Goal: Task Accomplishment & Management: Complete application form

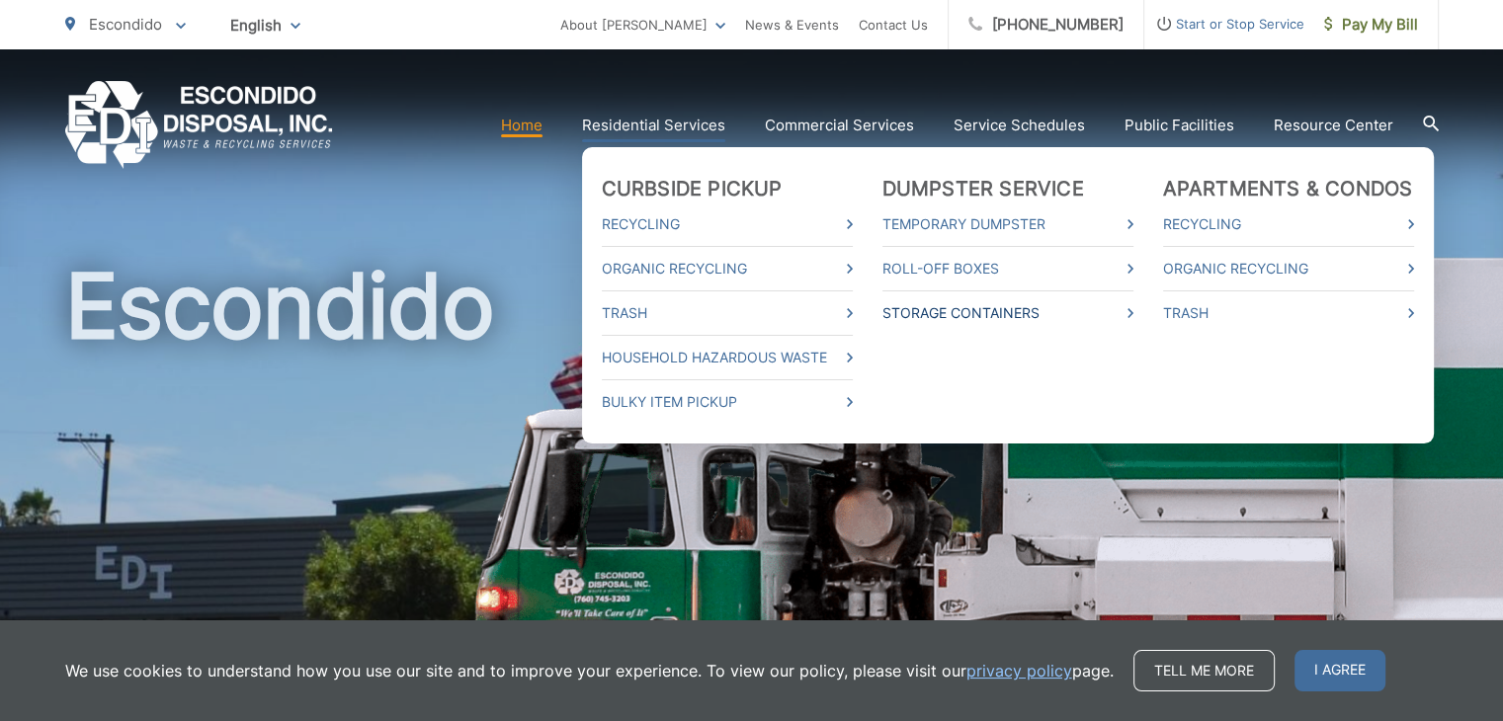
click at [948, 309] on link "Storage Containers" at bounding box center [1008, 313] width 251 height 24
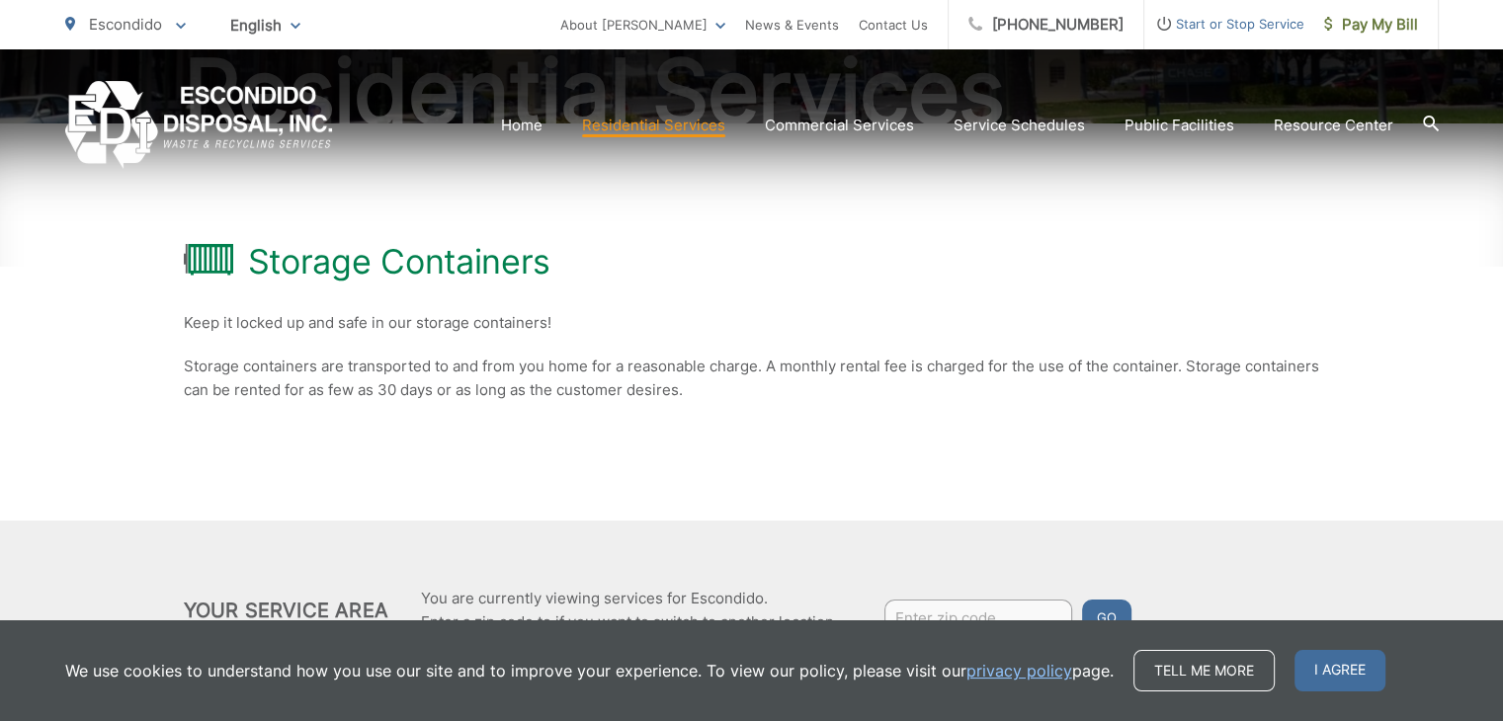
scroll to position [373, 0]
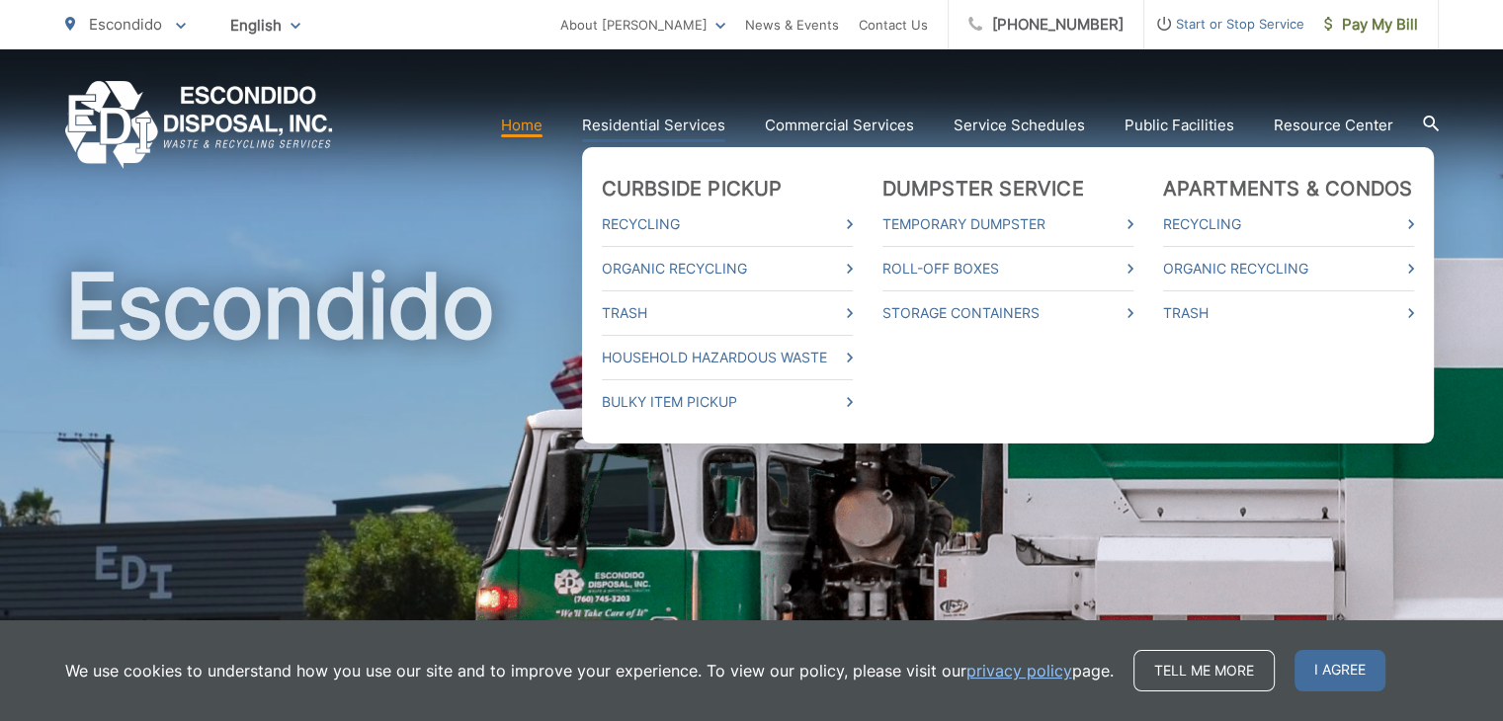
click at [772, 326] on li "Trash" at bounding box center [727, 313] width 251 height 44
click at [853, 311] on icon at bounding box center [850, 313] width 6 height 10
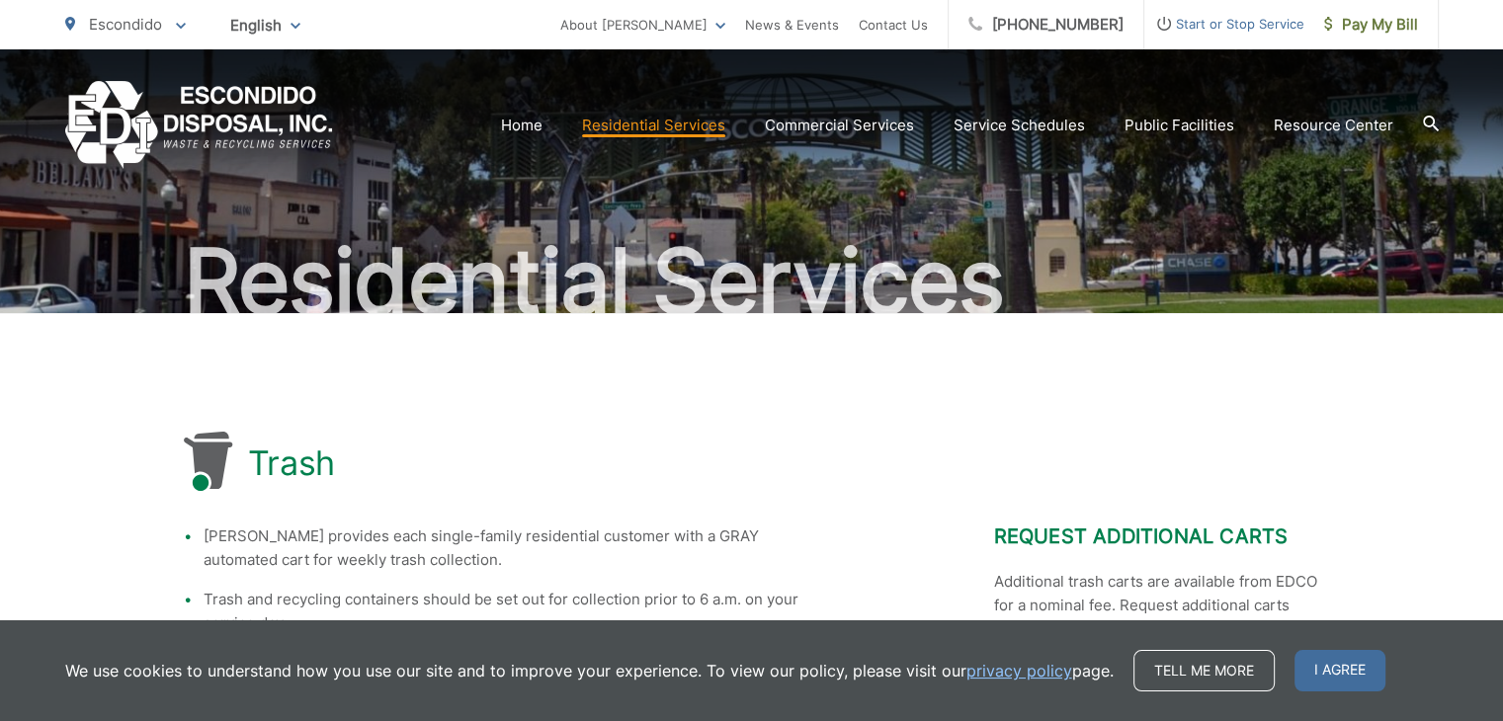
scroll to position [198, 0]
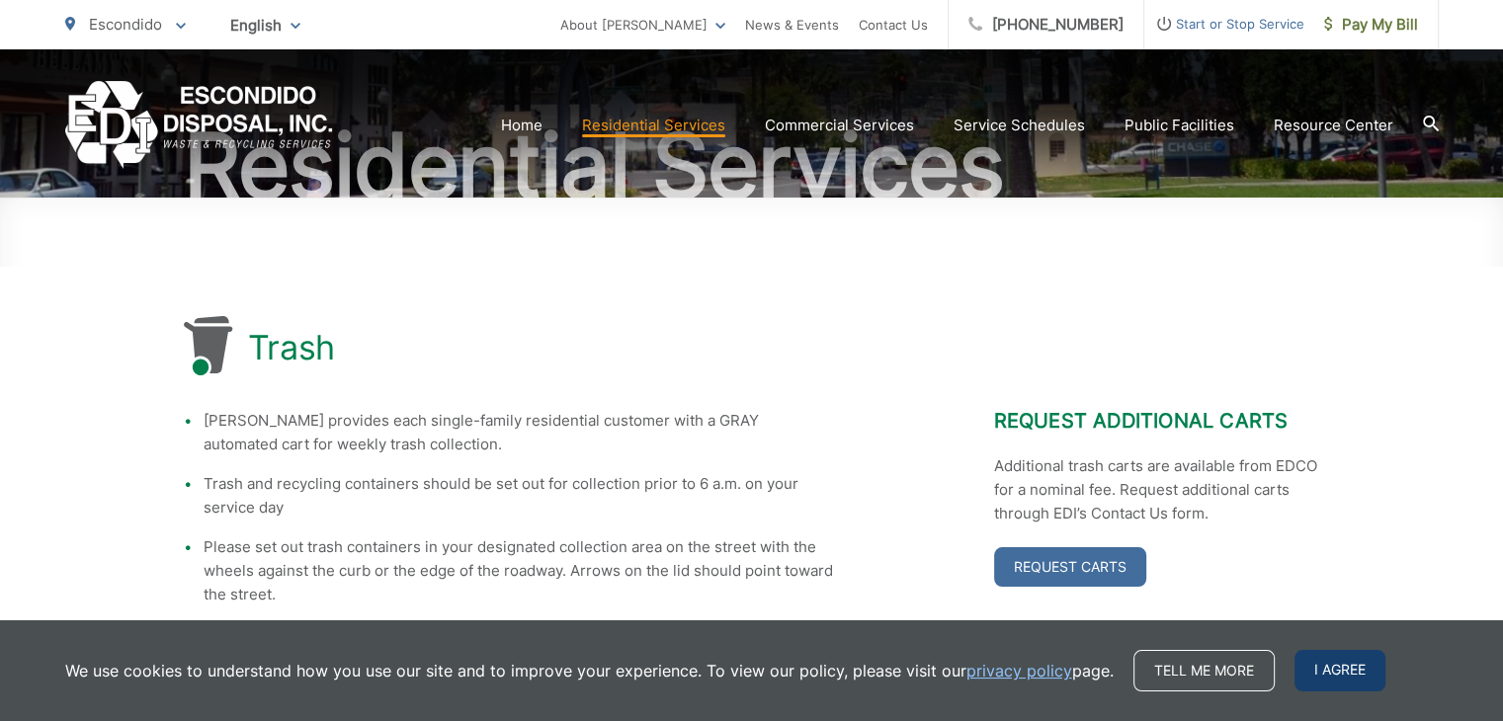
click at [1350, 671] on span "I agree" at bounding box center [1340, 671] width 91 height 42
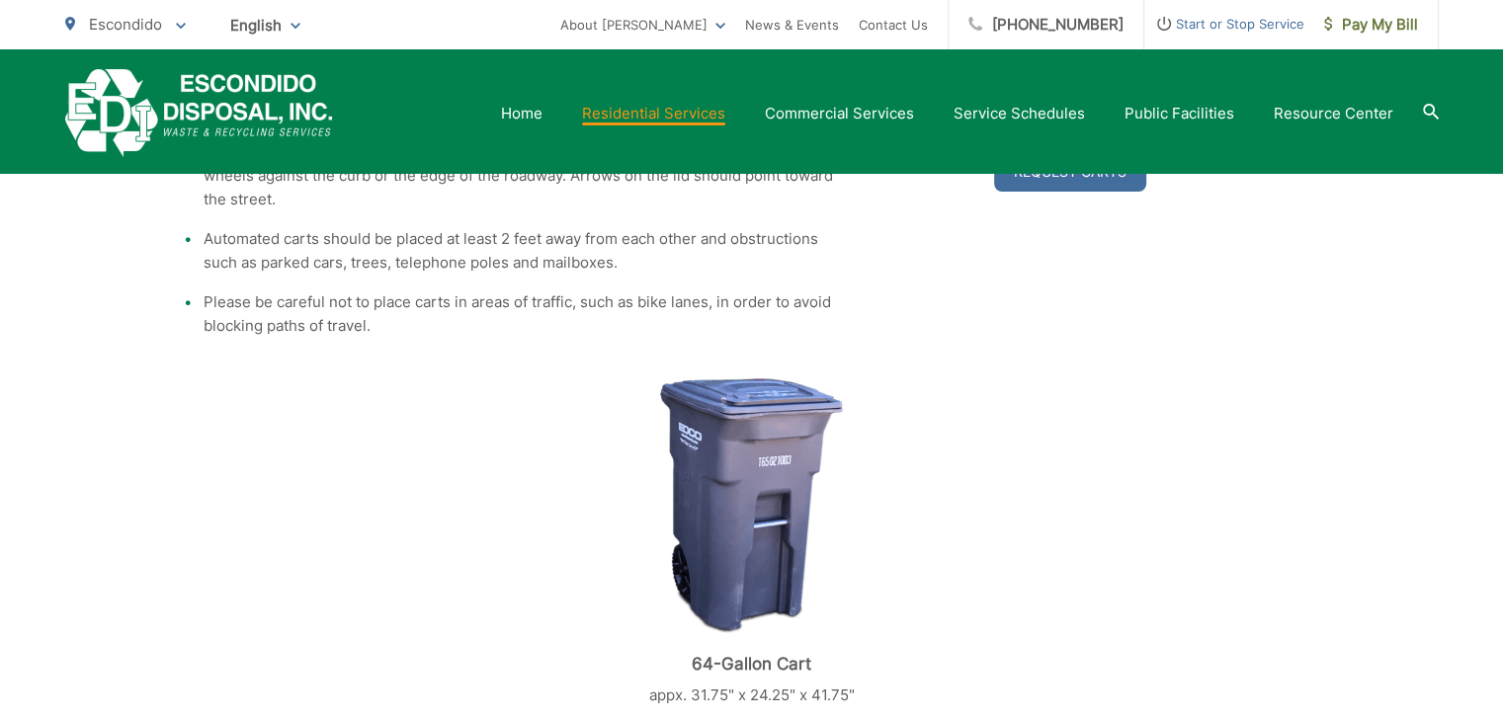
scroll to position [395, 0]
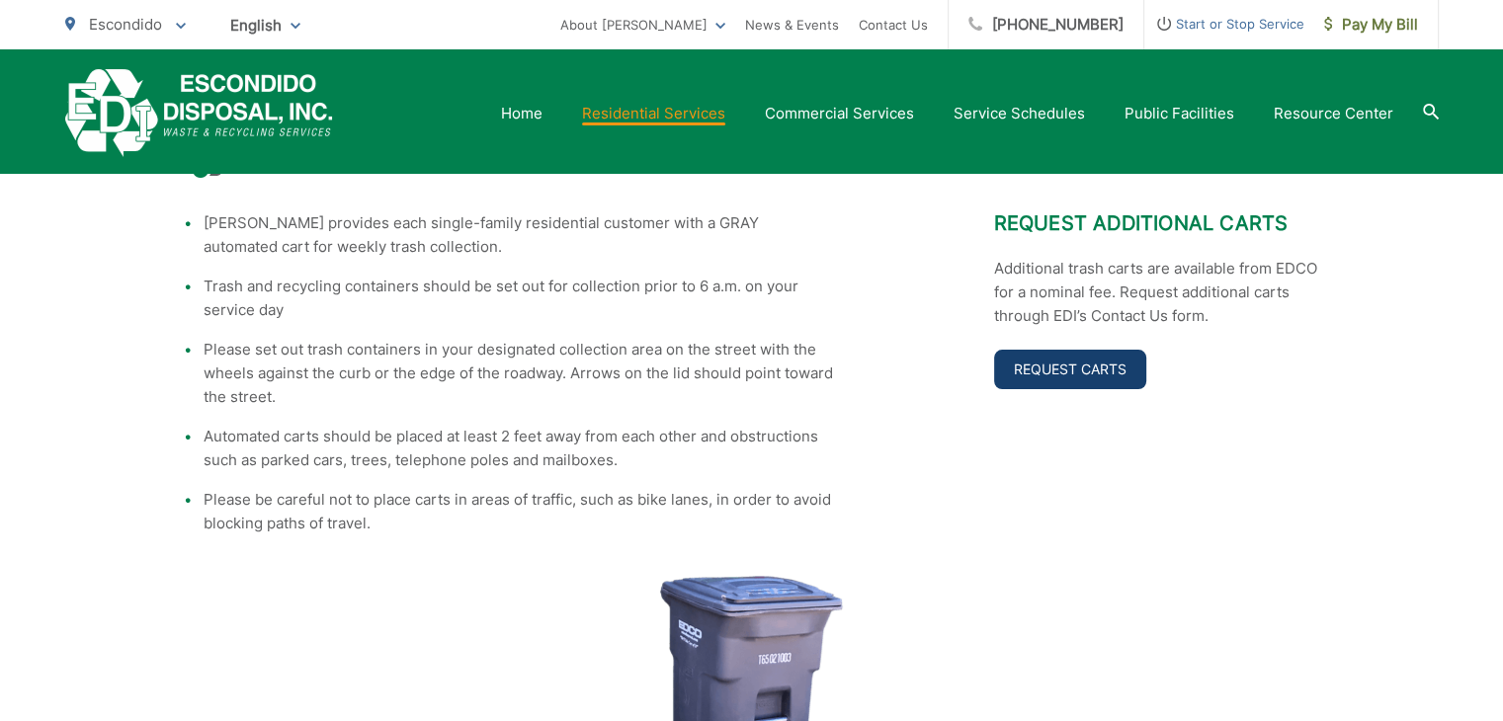
click at [1015, 359] on link "Request Carts" at bounding box center [1070, 370] width 152 height 40
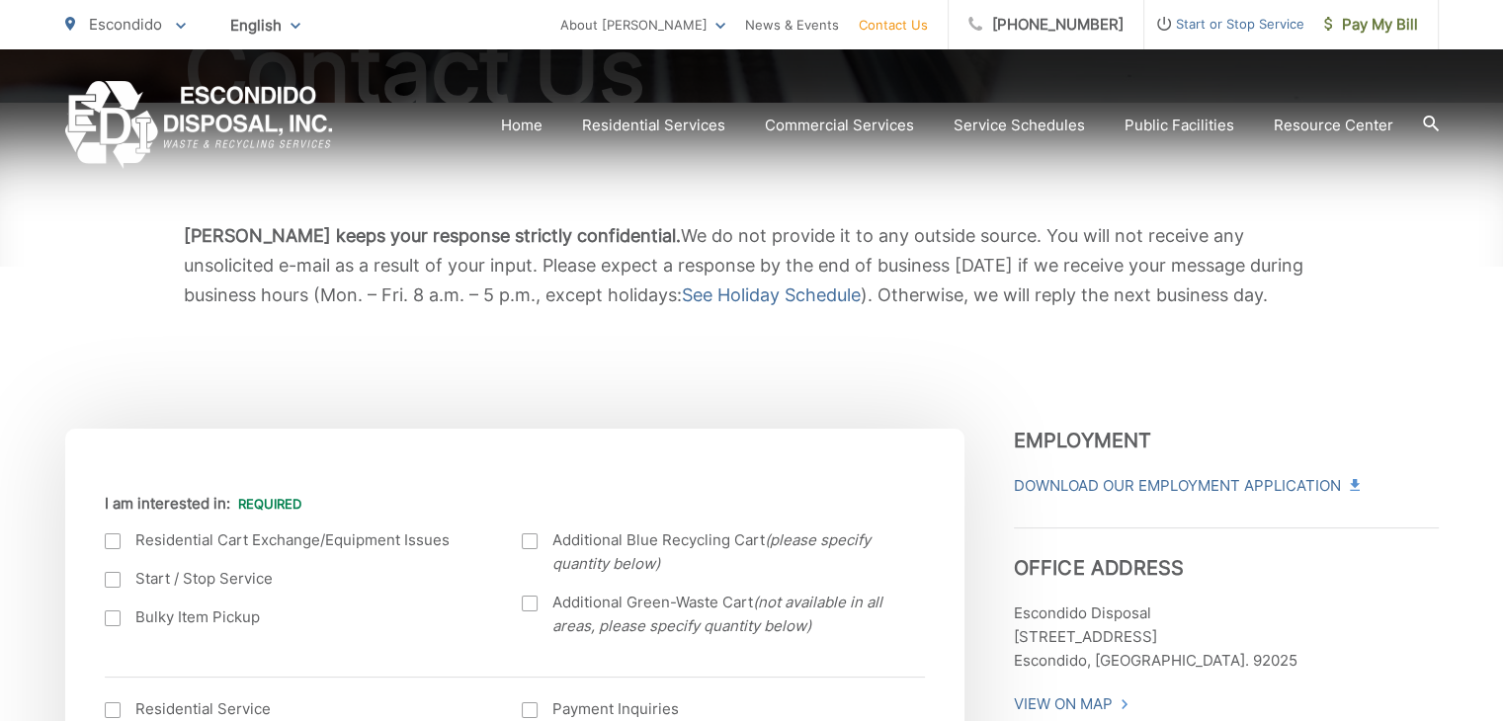
scroll to position [297, 0]
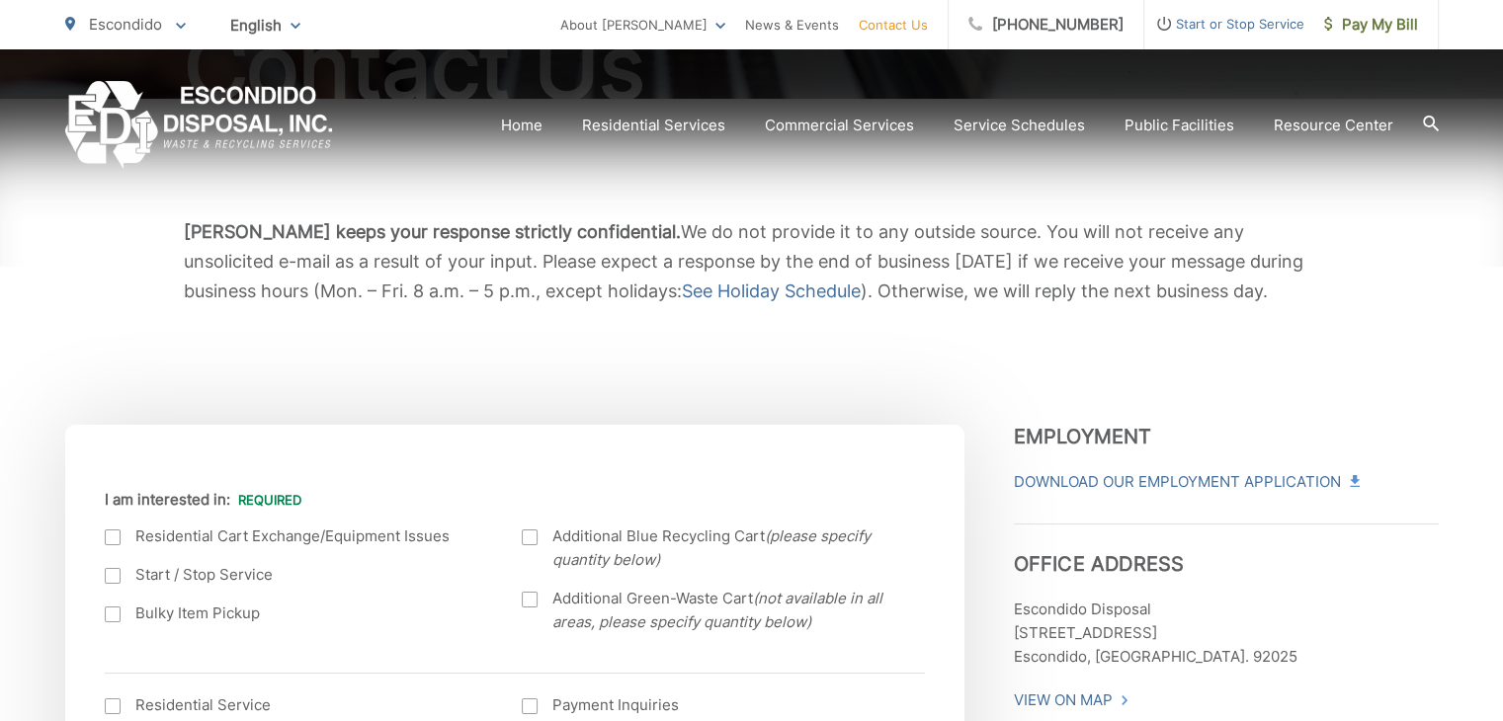
click at [107, 536] on div at bounding box center [113, 538] width 16 height 16
click at [0, 0] on input "I am interested in:" at bounding box center [0, 0] width 0 height 0
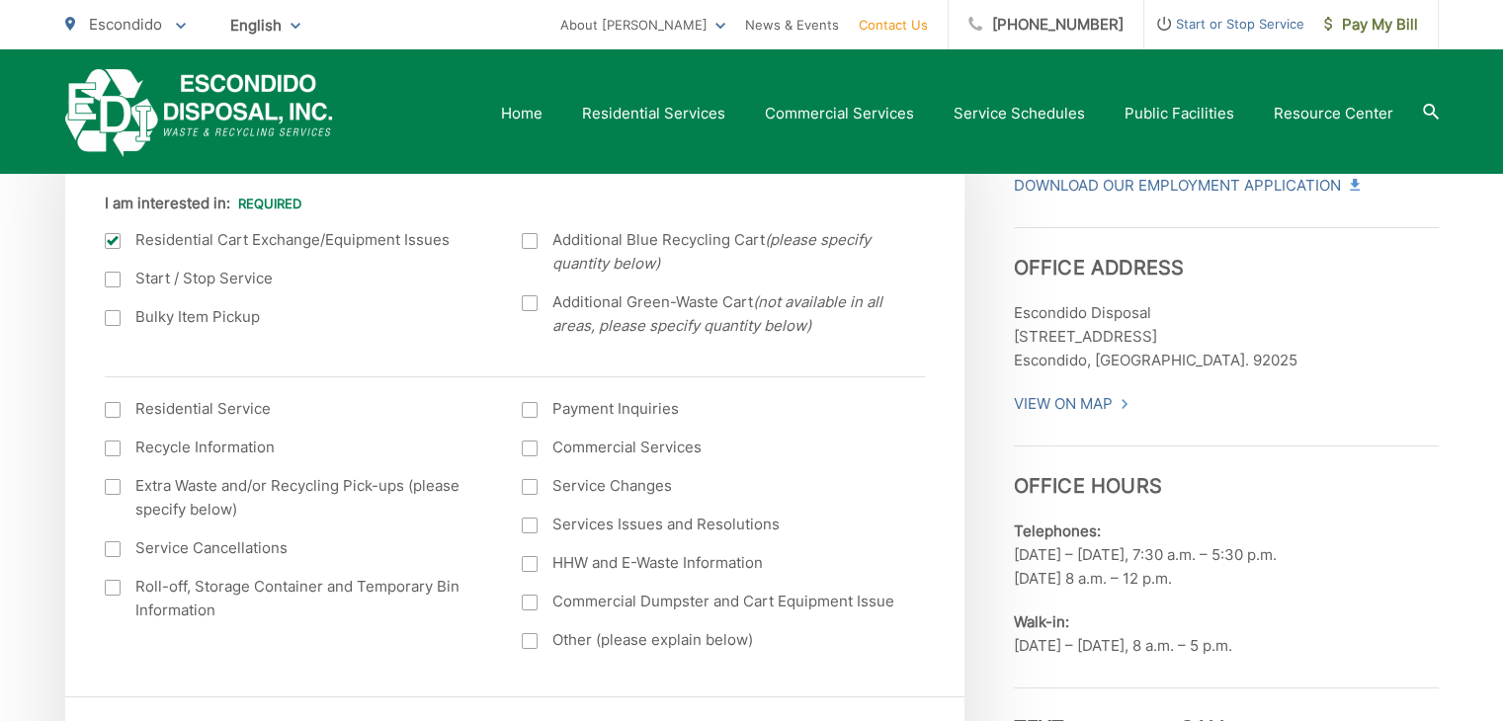
click at [116, 413] on div at bounding box center [113, 410] width 16 height 16
click at [0, 0] on input "I am interested in: (continued) *" at bounding box center [0, 0] width 0 height 0
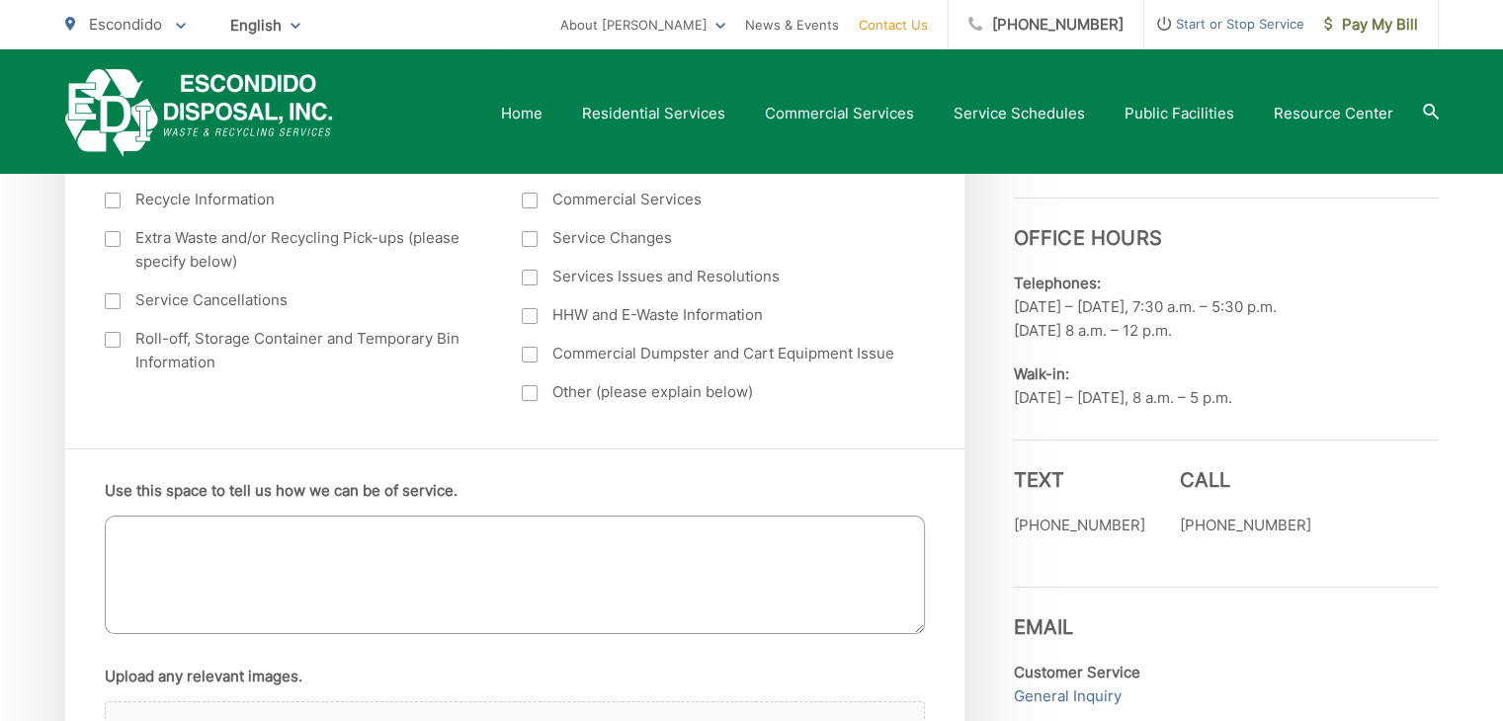
scroll to position [890, 0]
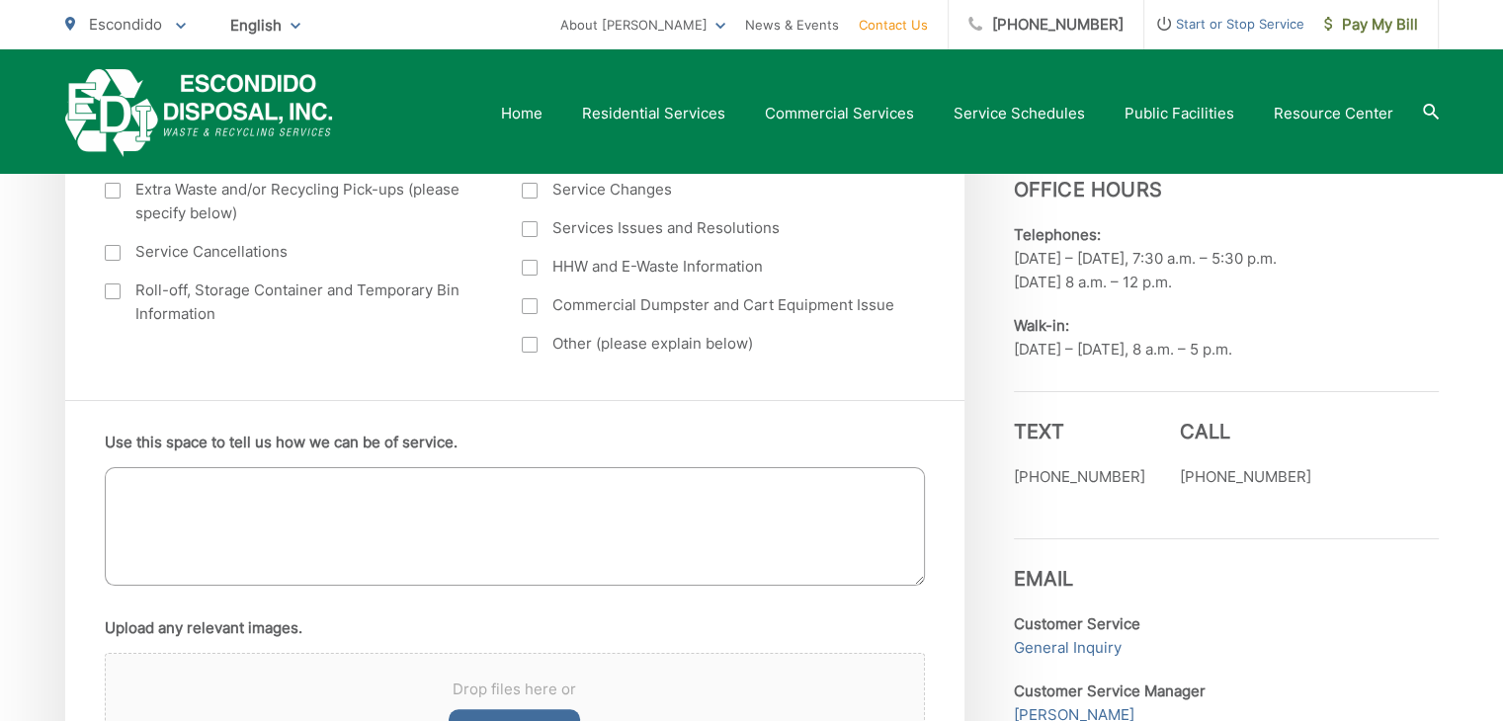
click at [644, 507] on textarea "Use this space to tell us how we can be of service." at bounding box center [515, 526] width 820 height 119
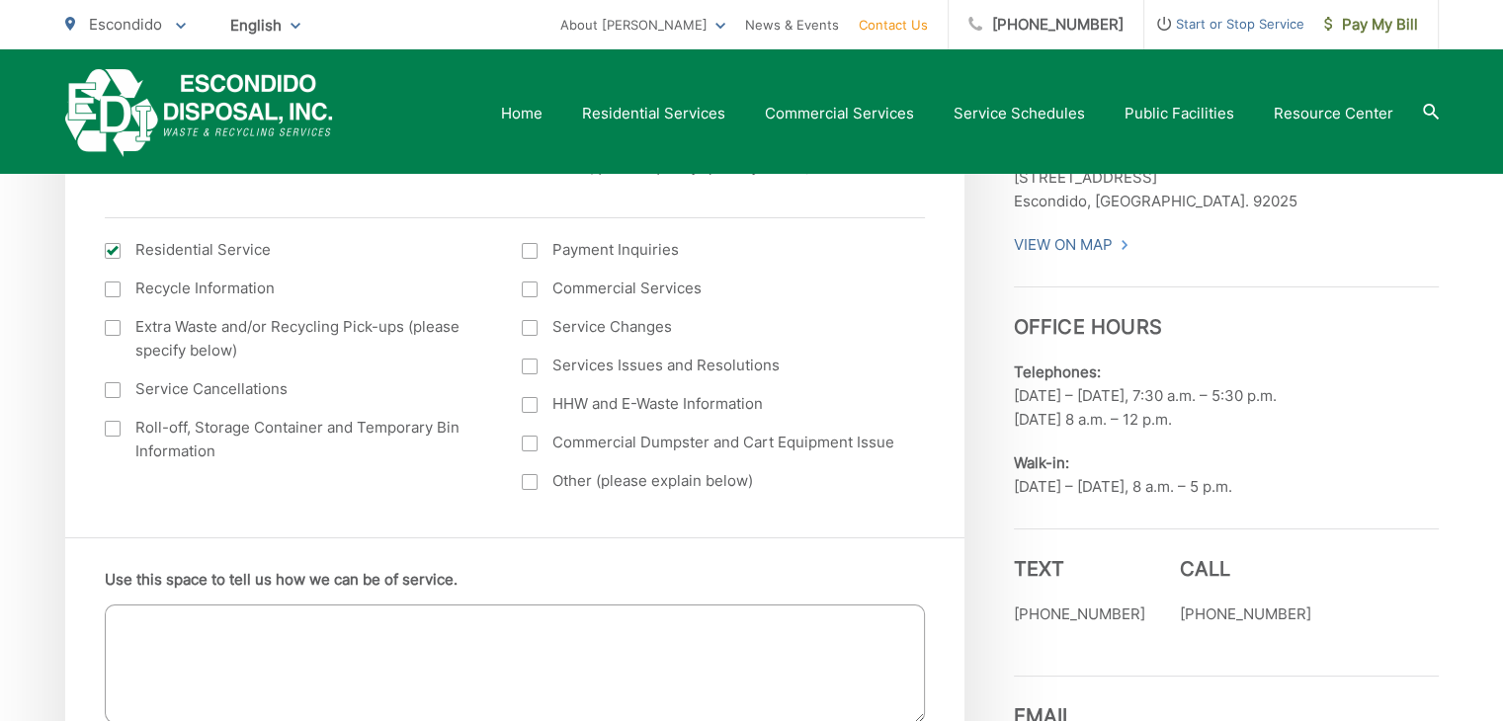
scroll to position [648, 0]
